Goal: Information Seeking & Learning: Find specific fact

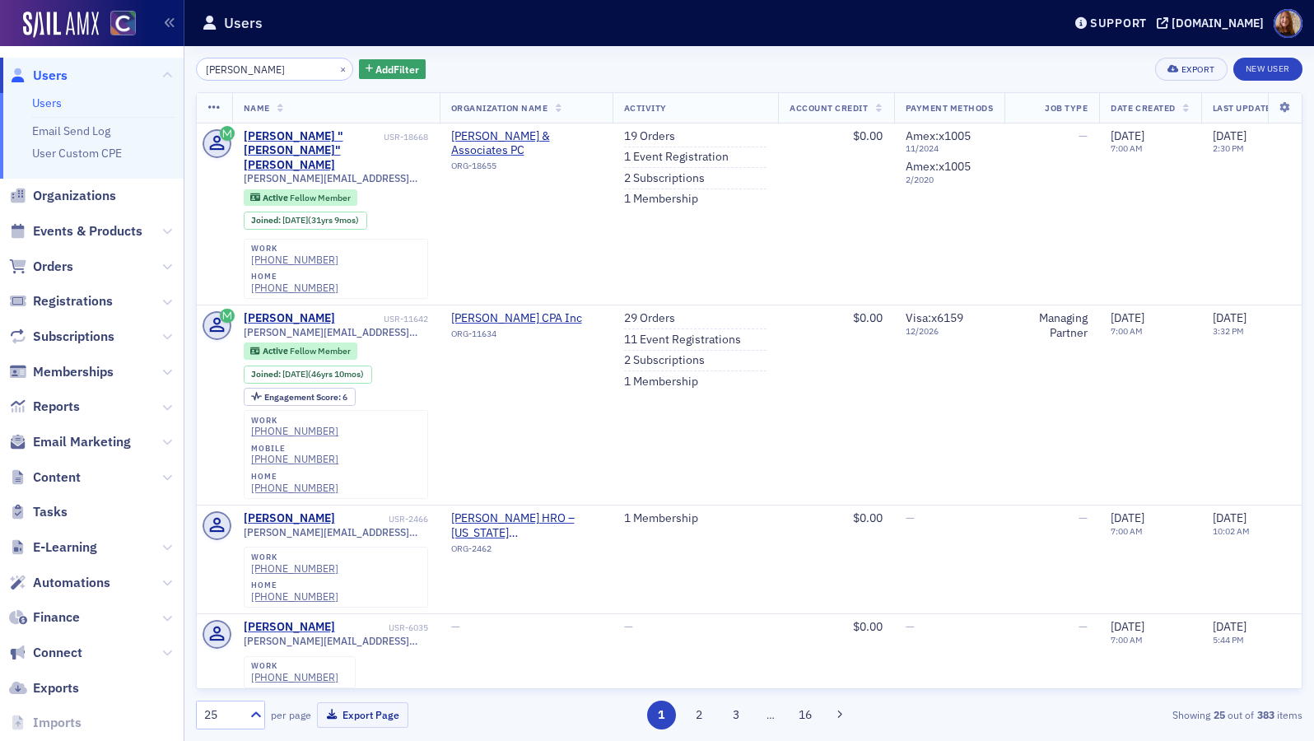
click at [234, 71] on input "[PERSON_NAME]" at bounding box center [274, 69] width 157 height 23
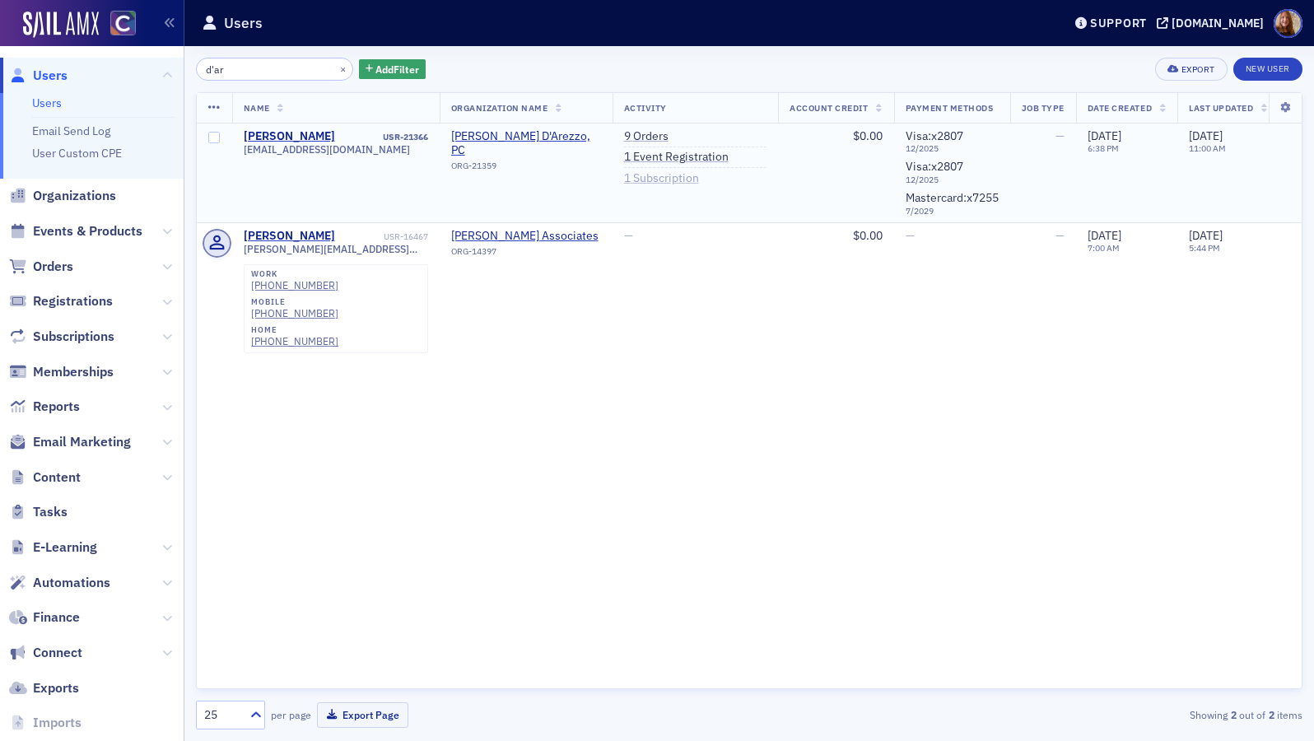
type input "d'ar"
click at [693, 178] on link "1 Subscription" at bounding box center [661, 178] width 75 height 15
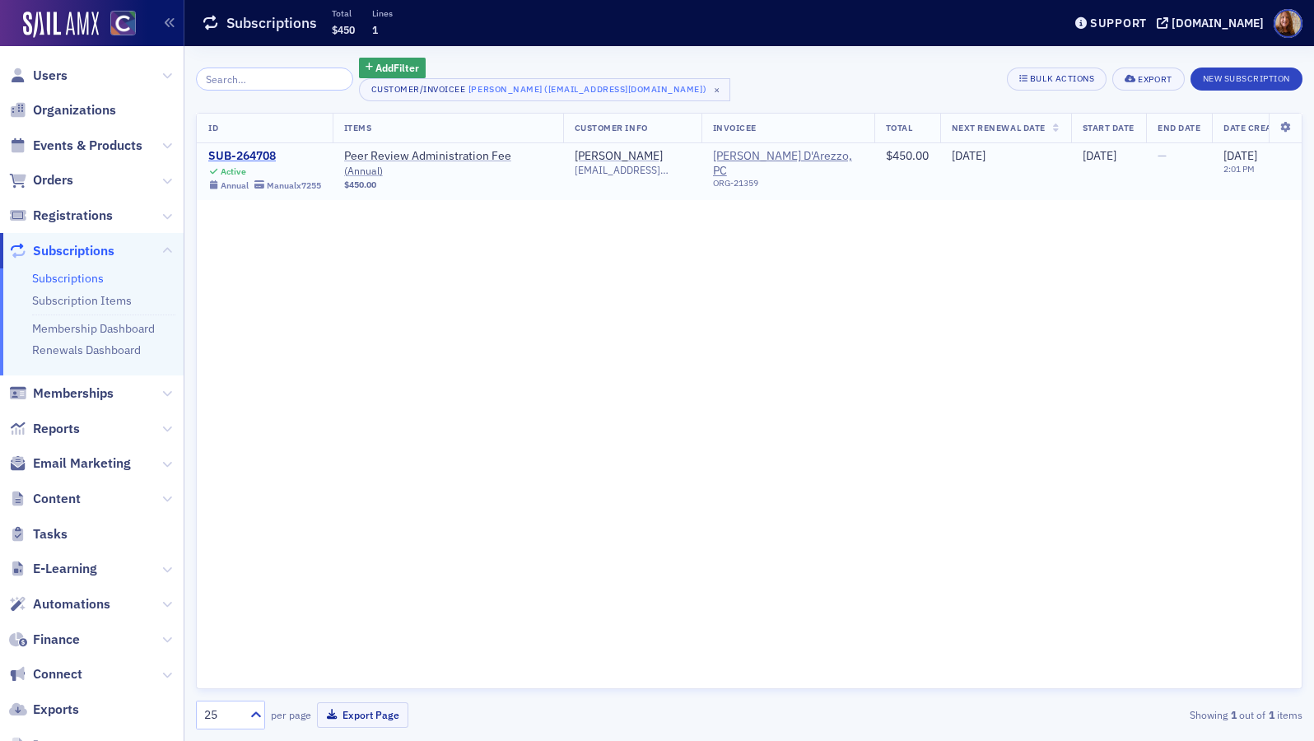
click at [250, 156] on div "SUB-264708" at bounding box center [264, 156] width 113 height 15
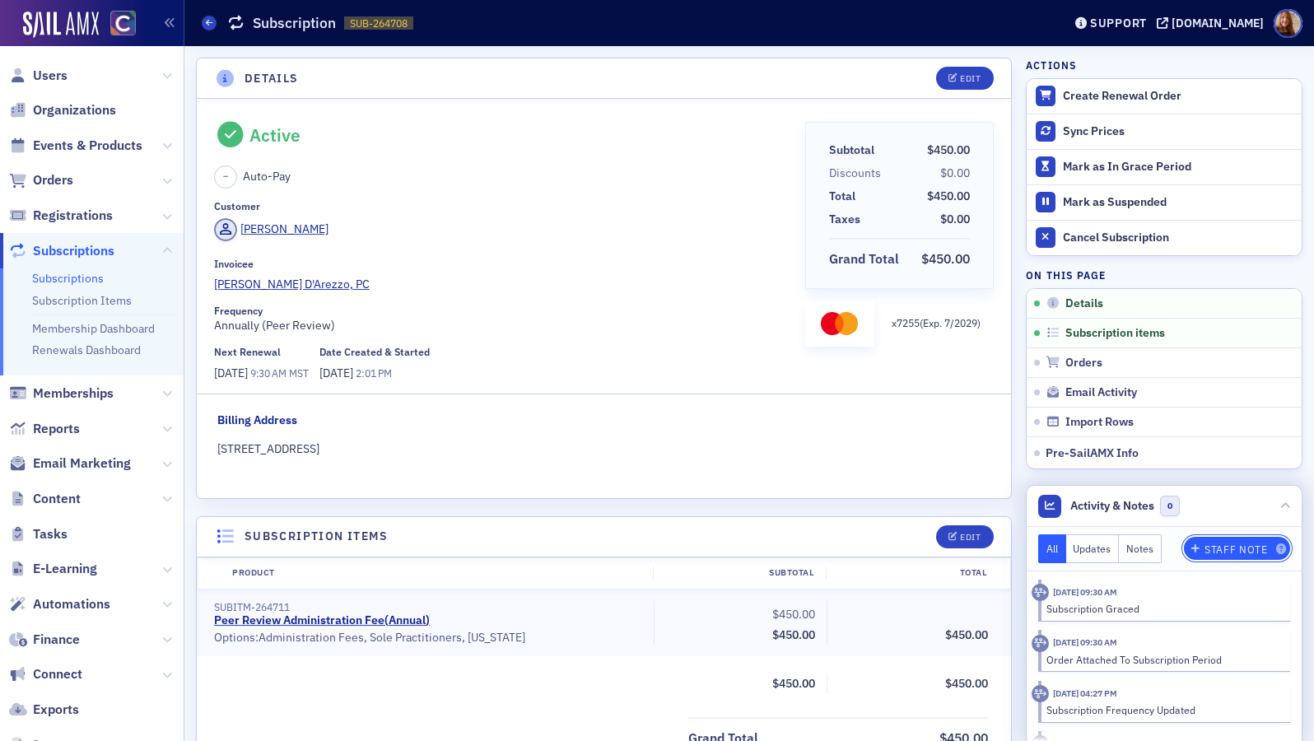
click at [1219, 547] on div "Staff Note" at bounding box center [1235, 549] width 63 height 9
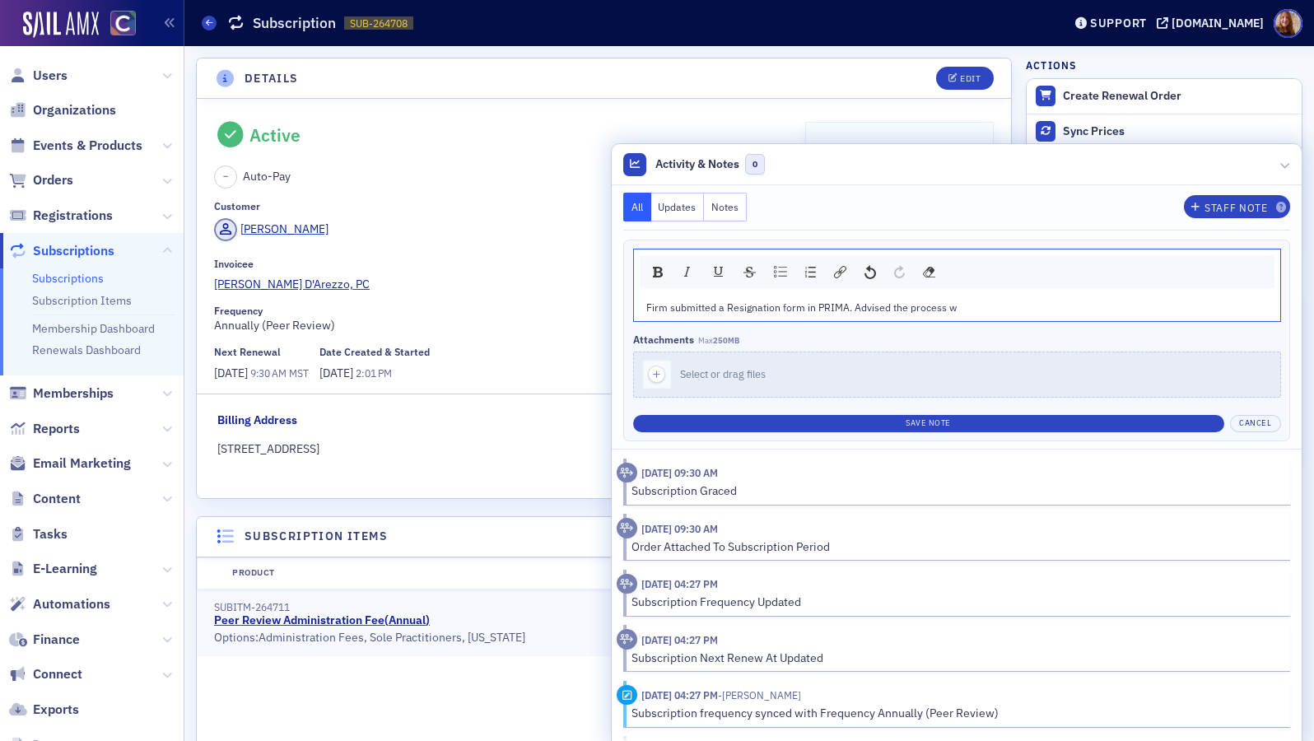
click at [839, 311] on span "Firm submitted a Resignation form in PRIMA. Advised the process w" at bounding box center [801, 306] width 310 height 13
click at [1032, 305] on div "Firm submitted a Resignation form in PRIMA. Rejected and advised the process w" at bounding box center [957, 307] width 622 height 15
click at [1213, 305] on div "Firm submitted a Resignation form in PRIMA. Rejected and advised the process wi…" at bounding box center [957, 307] width 622 height 15
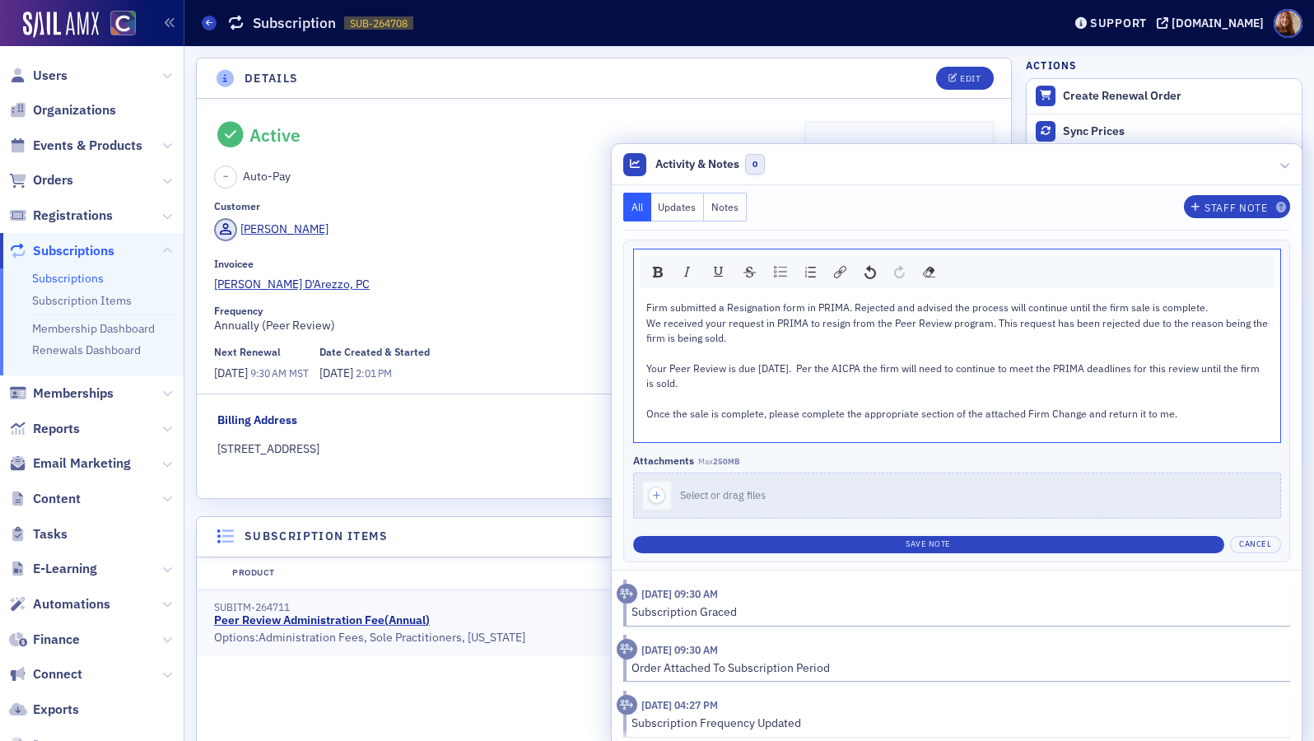
click at [646, 344] on div "We received your request in PRIMA to resign from the Peer Review program. This …" at bounding box center [957, 330] width 622 height 30
click at [646, 352] on div "rdw-editor" at bounding box center [957, 352] width 622 height 15
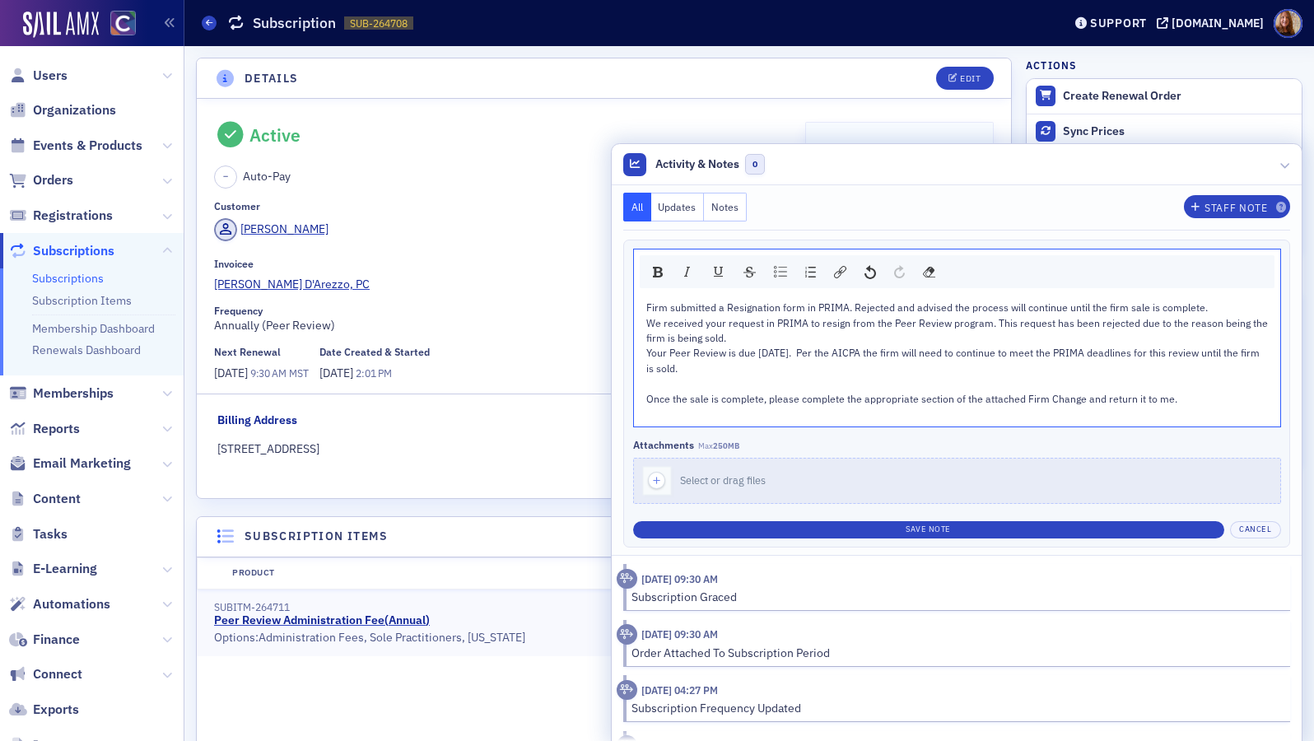
click at [671, 382] on div "rdw-editor" at bounding box center [957, 382] width 622 height 15
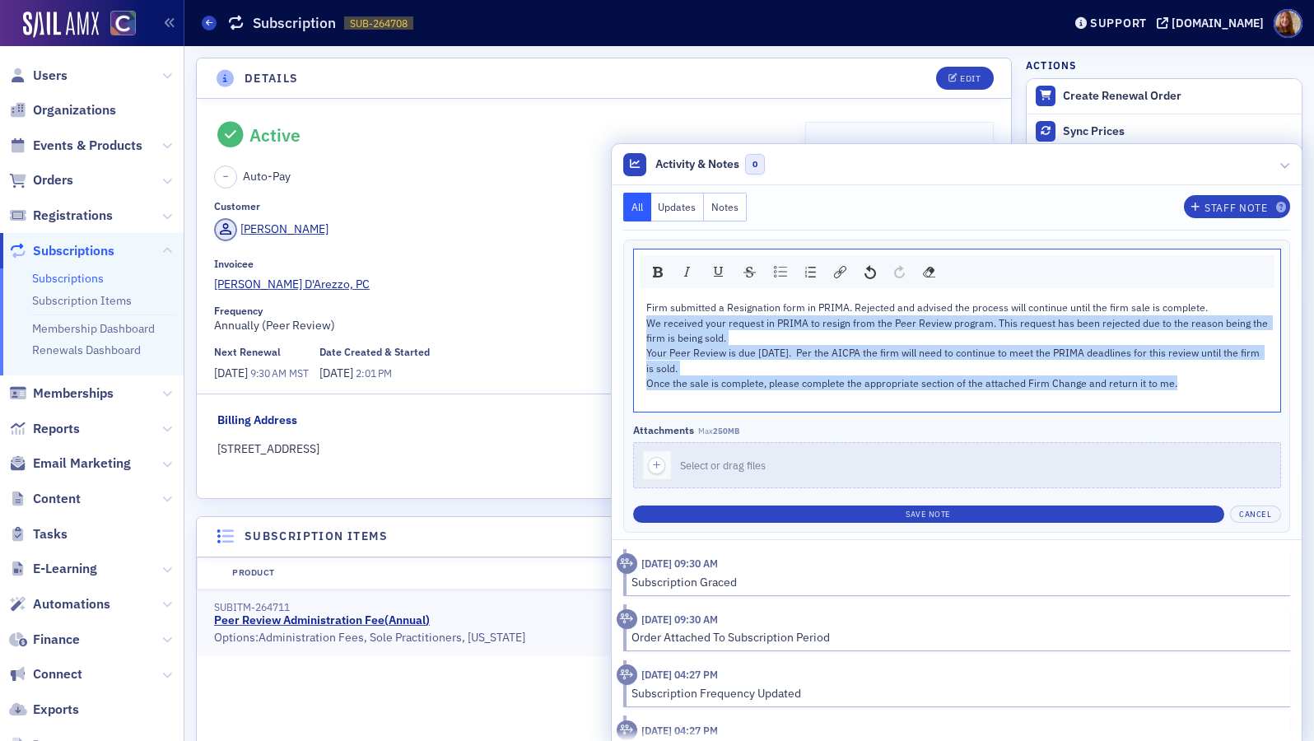
drag, startPoint x: 1192, startPoint y: 381, endPoint x: 626, endPoint y: 328, distance: 568.9
click at [634, 328] on div "Firm submitted a Resignation form in PRIMA. Rejected and advised the process wi…" at bounding box center [957, 353] width 646 height 118
click at [681, 270] on img "rdw-inline-control" at bounding box center [687, 271] width 13 height 13
click at [1137, 341] on div "We received your request in PRIMA to resign from the Peer Review program. This …" at bounding box center [957, 330] width 622 height 30
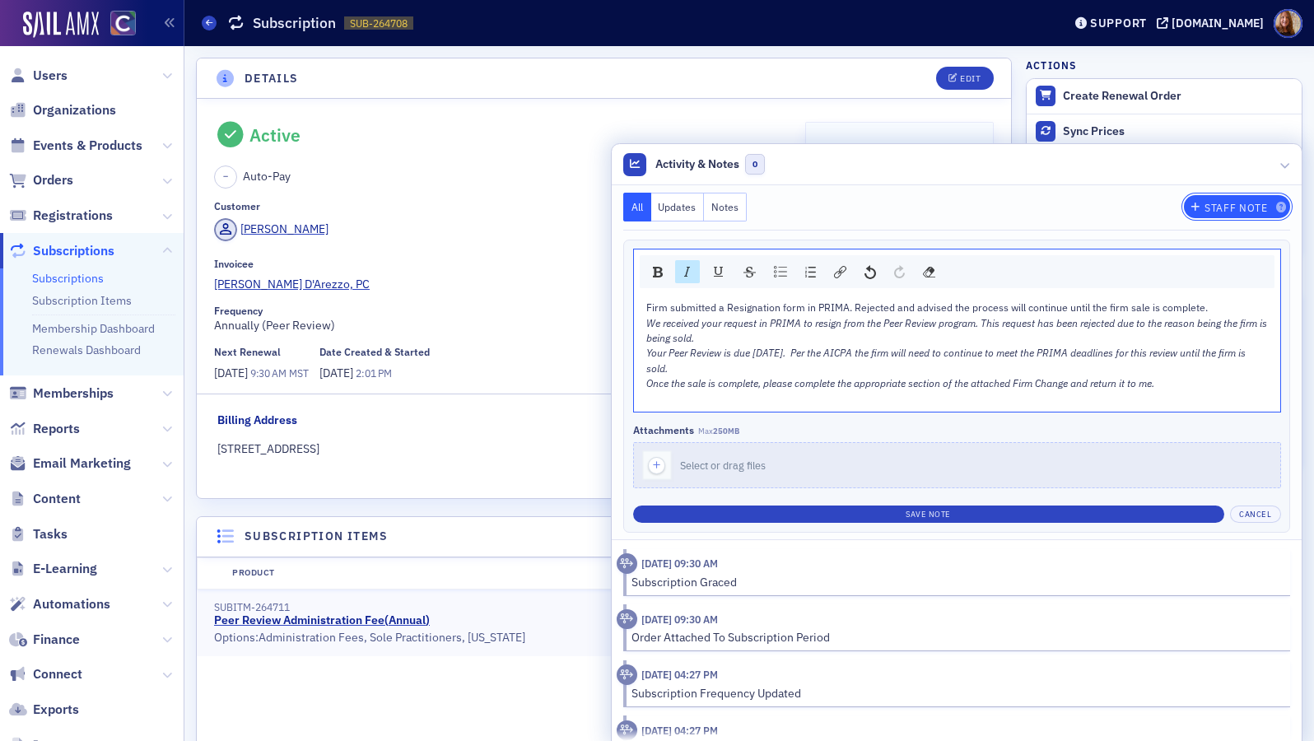
click at [1242, 207] on div "Staff Note" at bounding box center [1235, 207] width 63 height 9
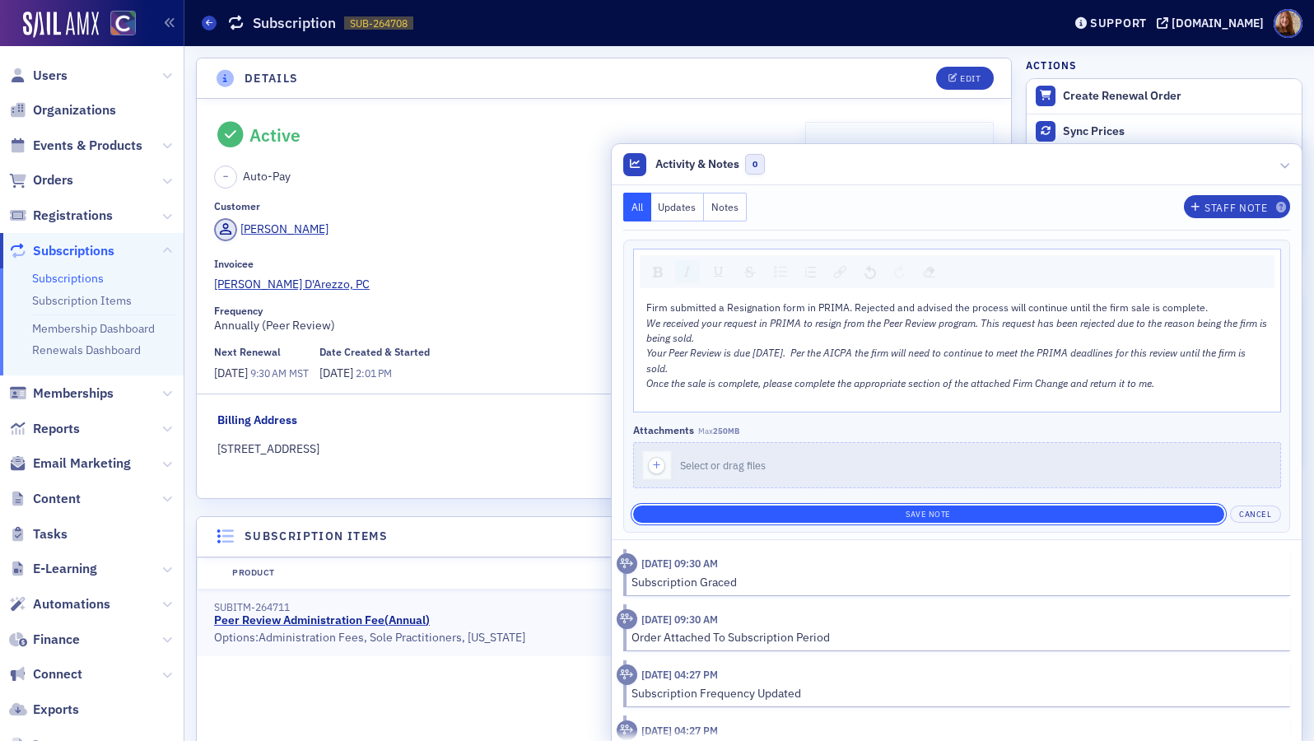
click at [969, 512] on button "Save Note" at bounding box center [928, 513] width 591 height 17
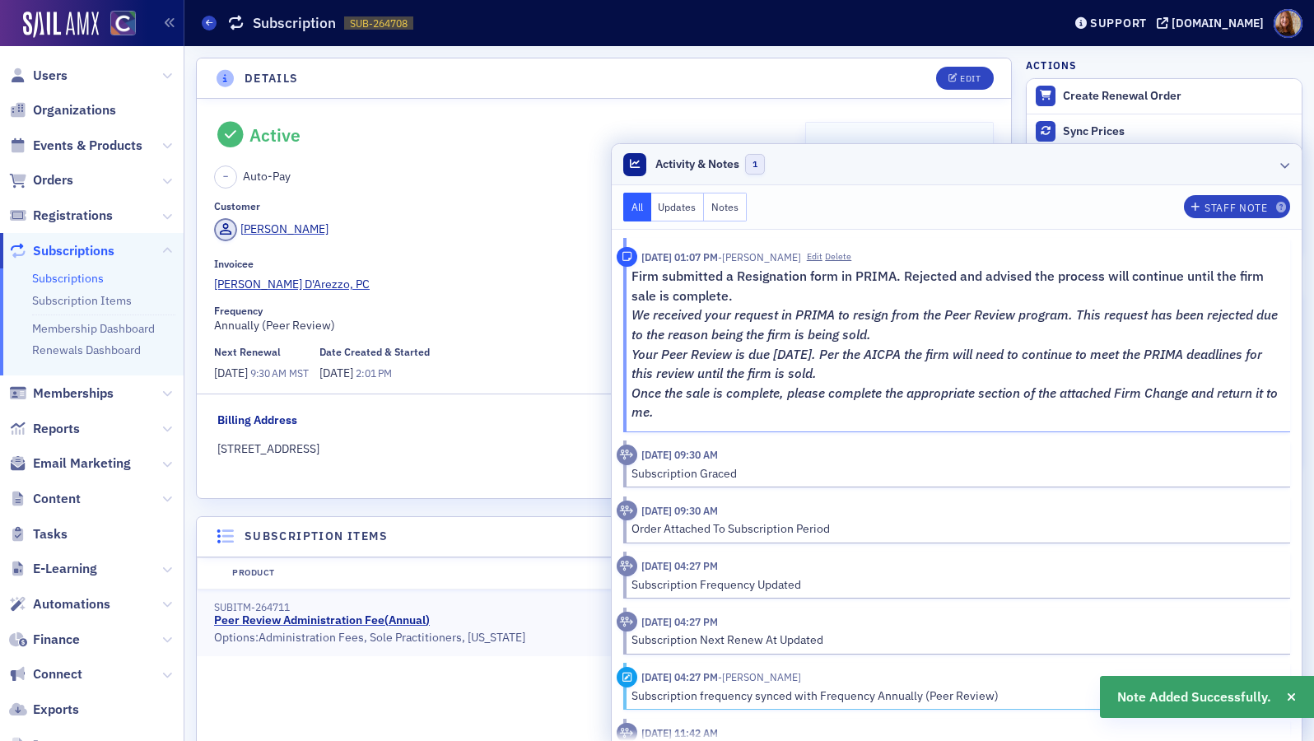
click at [1116, 175] on header "Activity & Notes 1" at bounding box center [957, 164] width 690 height 41
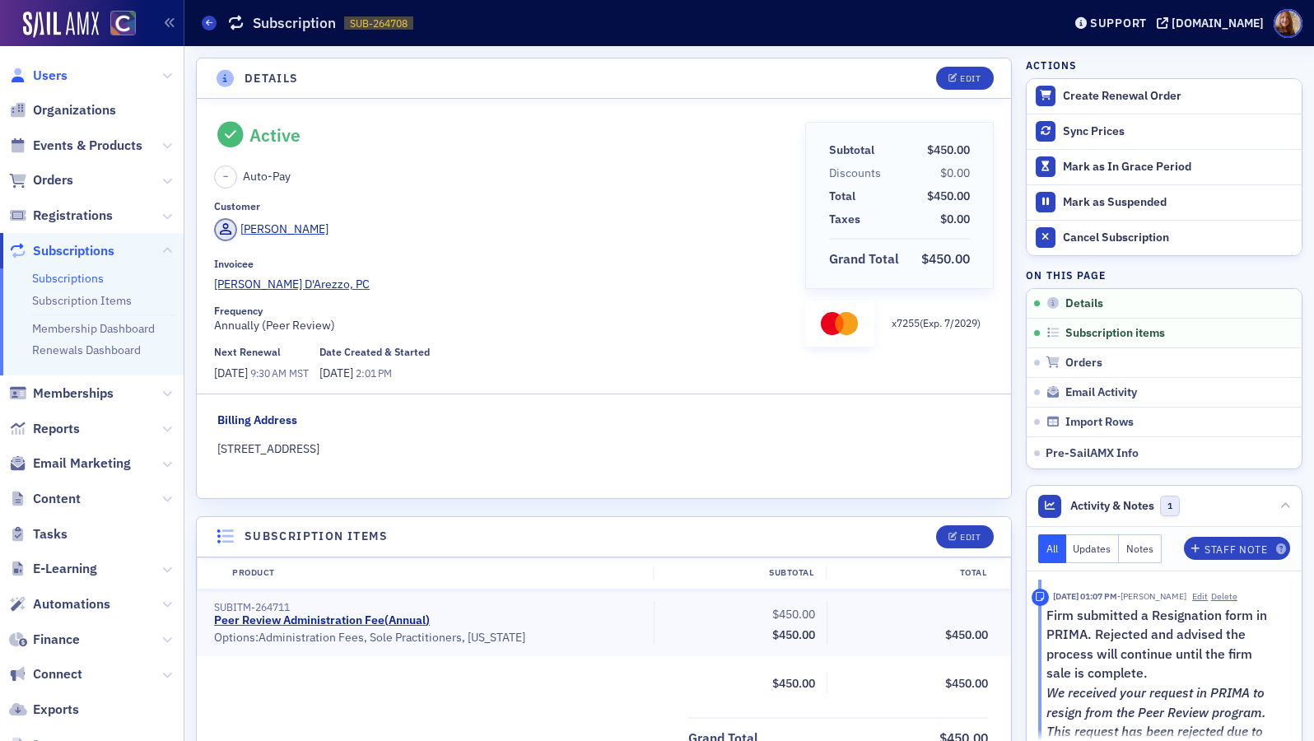
click at [40, 72] on span "Users" at bounding box center [50, 76] width 35 height 18
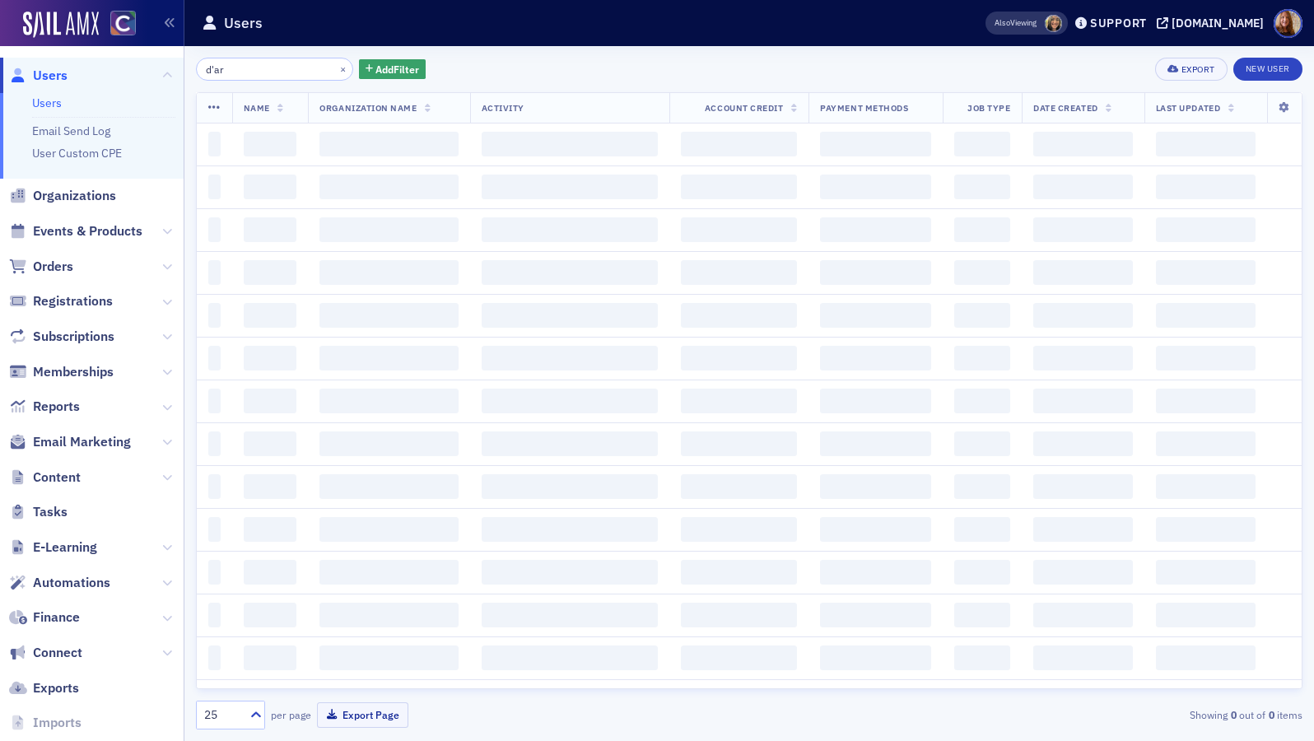
click at [234, 68] on input "d'ar" at bounding box center [274, 69] width 157 height 23
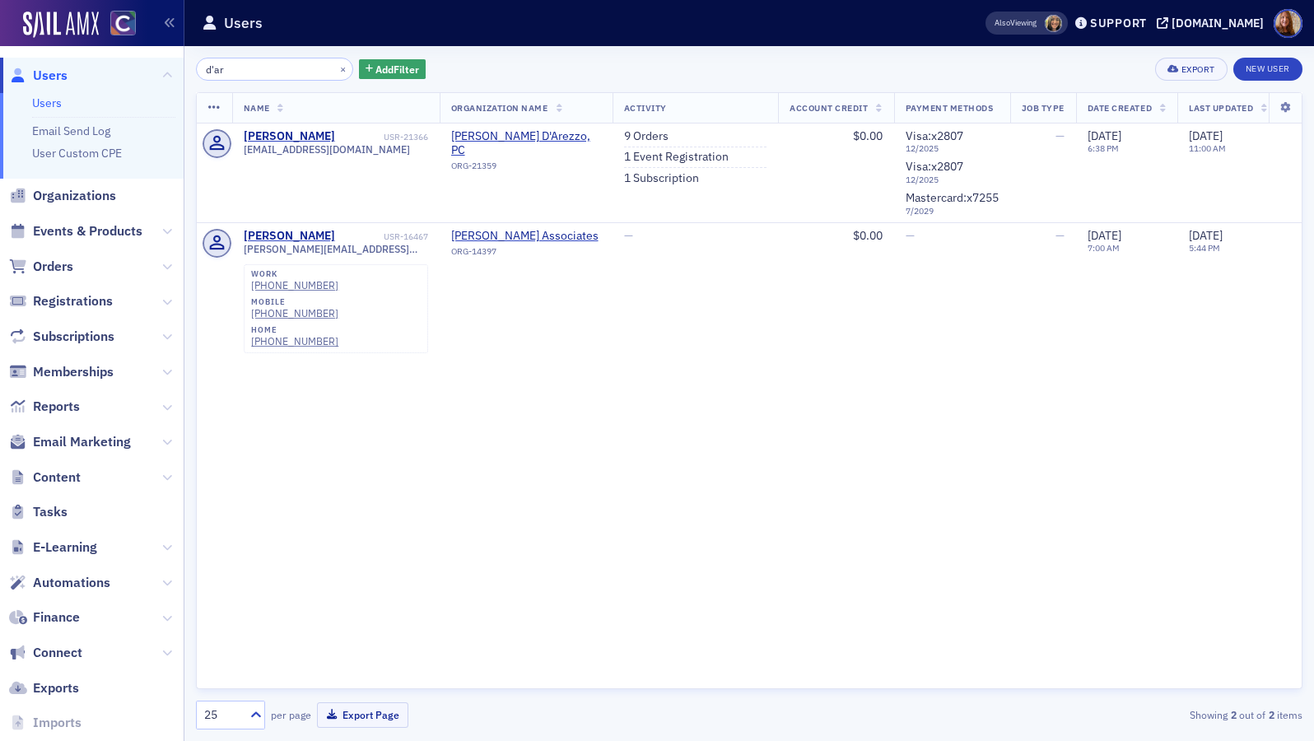
click at [234, 68] on input "d'ar" at bounding box center [274, 69] width 157 height 23
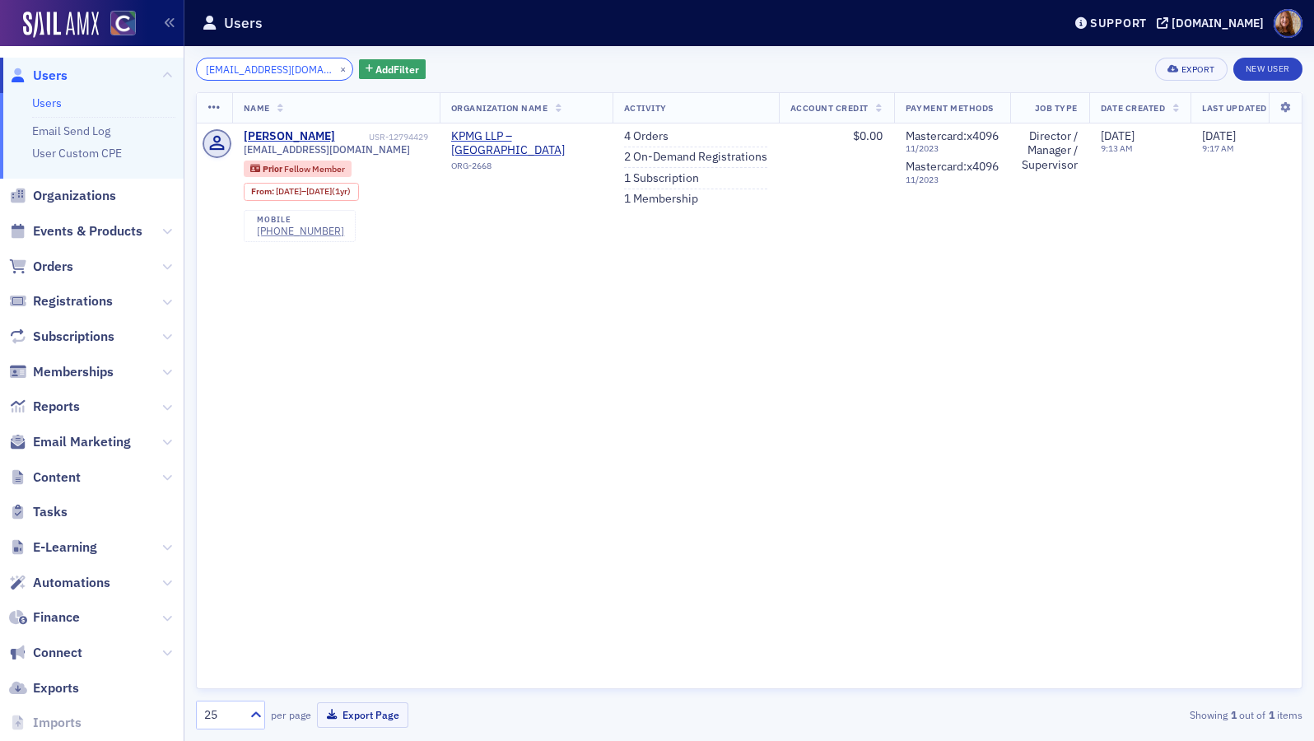
click at [245, 70] on input "[EMAIL_ADDRESS][DOMAIN_NAME]" at bounding box center [274, 69] width 157 height 23
paste input "clydon@kpmg"
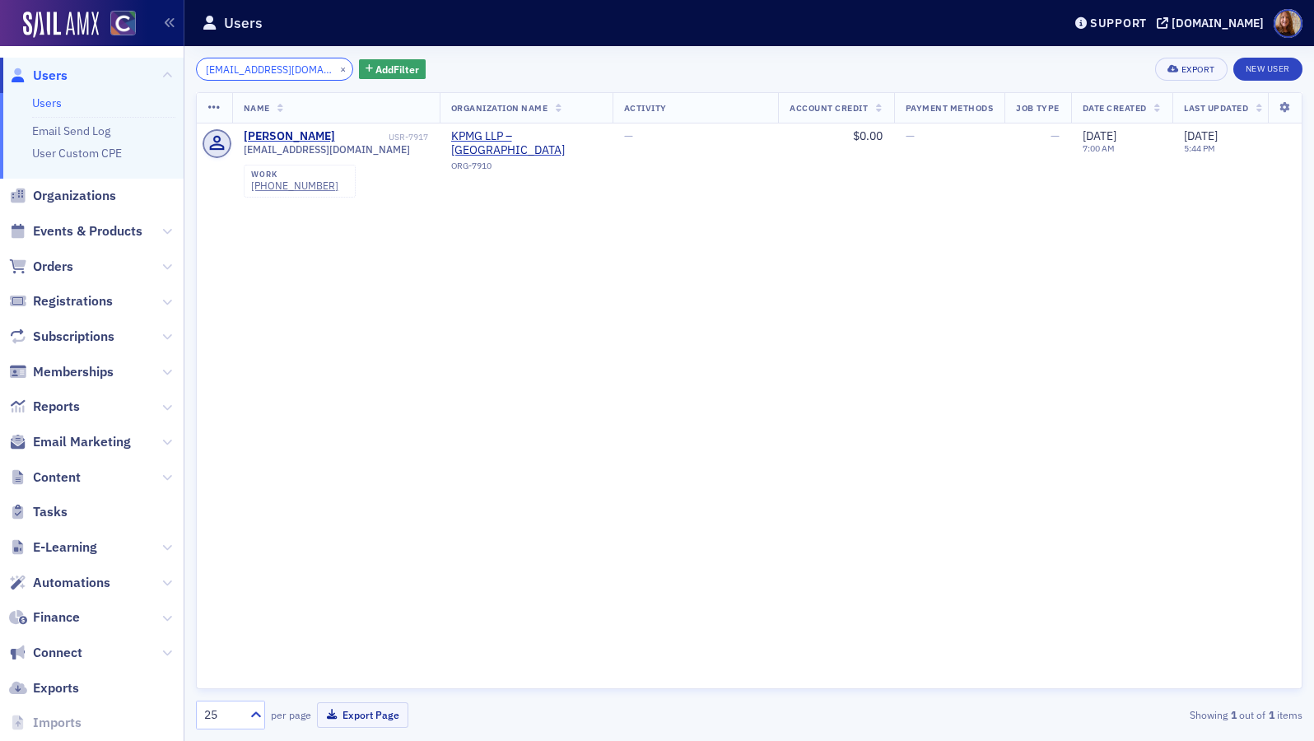
type input "[EMAIL_ADDRESS][DOMAIN_NAME]"
click at [336, 69] on button "×" at bounding box center [343, 68] width 15 height 15
